Goal: Information Seeking & Learning: Learn about a topic

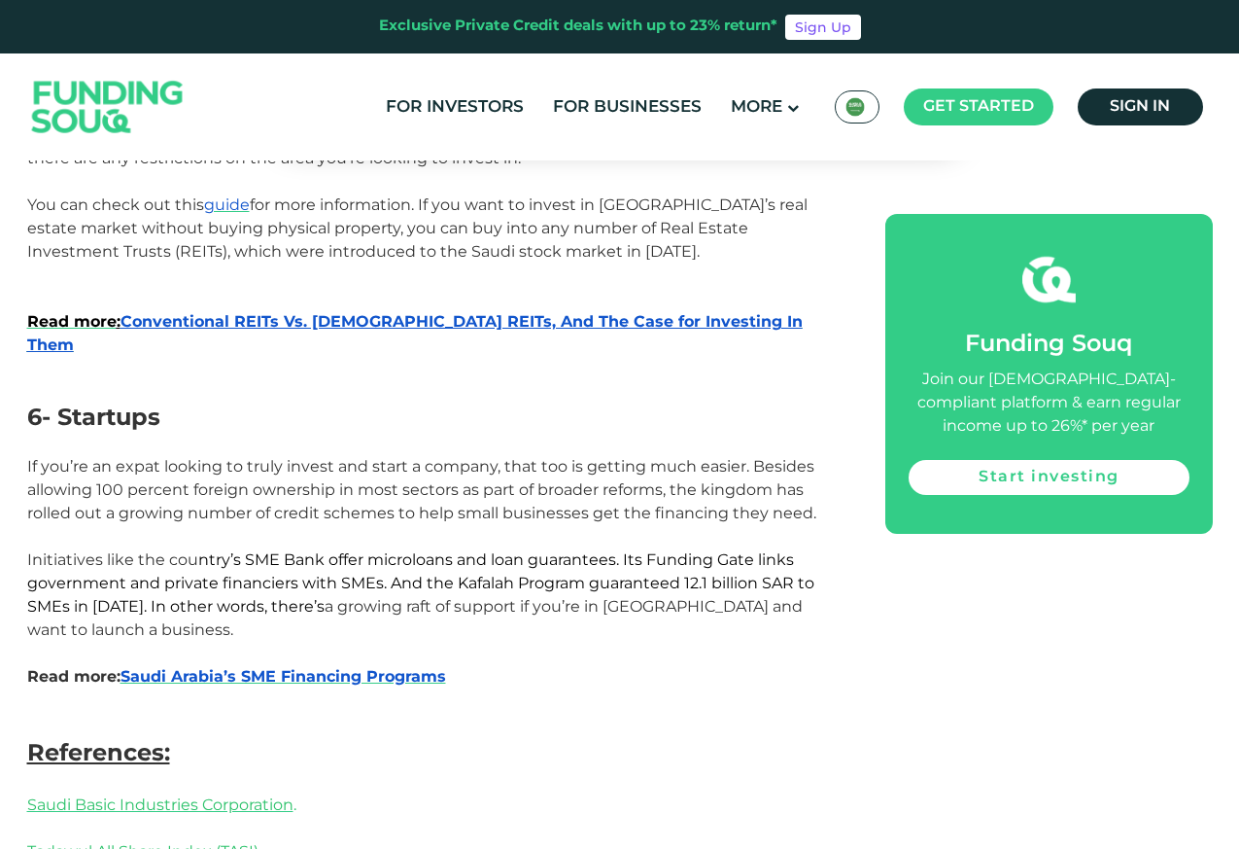
scroll to position [3383, 0]
